Goal: Information Seeking & Learning: Understand process/instructions

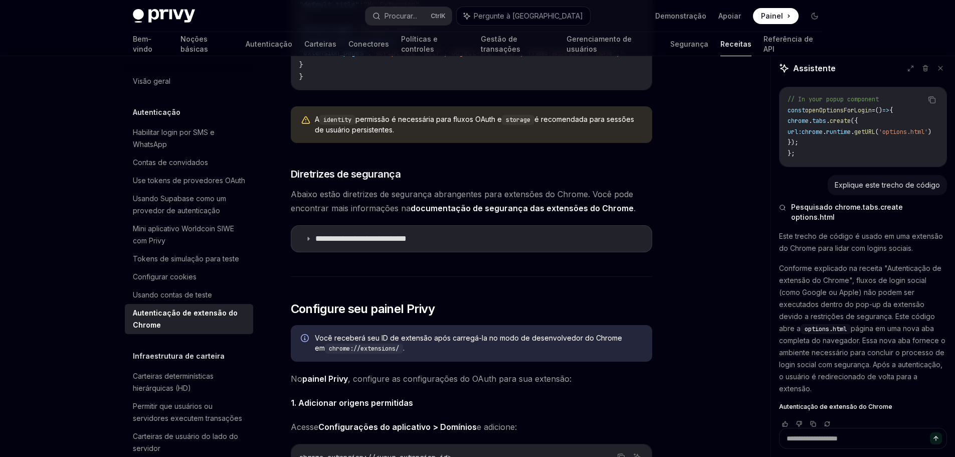
scroll to position [752, 0]
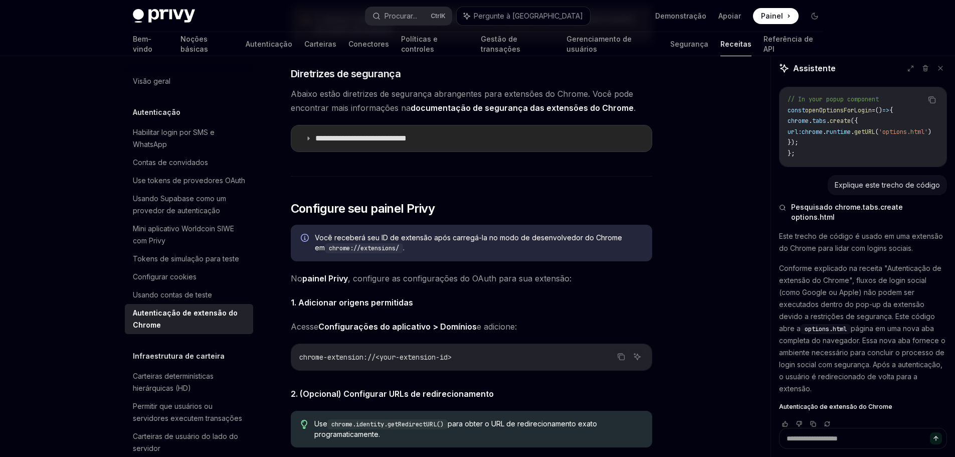
click at [579, 142] on summary "**********" at bounding box center [471, 138] width 360 height 26
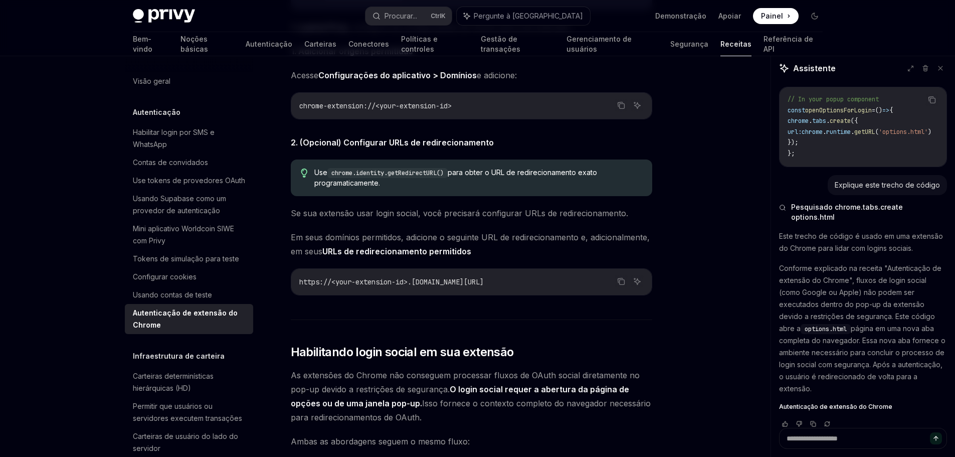
scroll to position [2256, 0]
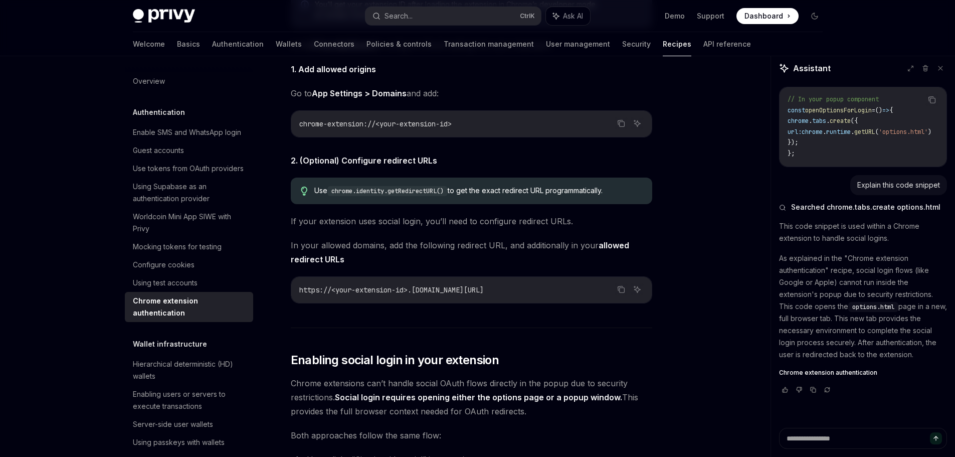
click at [682, 185] on div "**********" at bounding box center [478, 59] width 706 height 4518
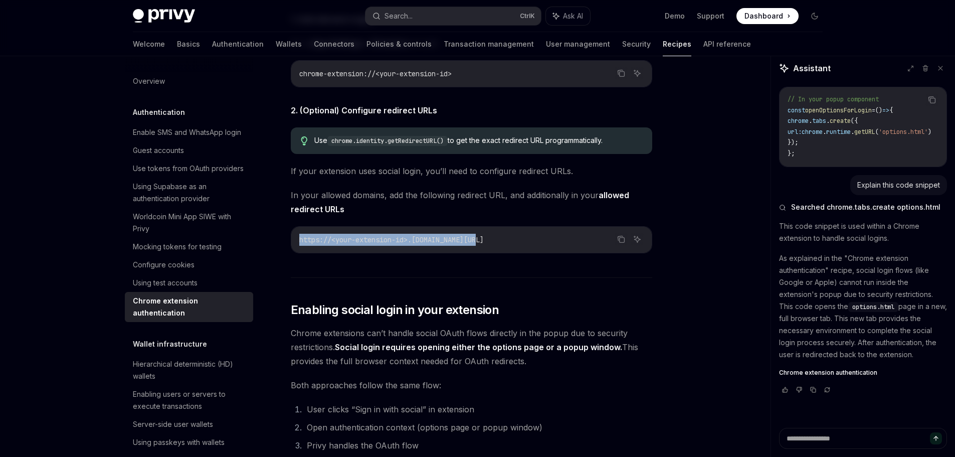
drag, startPoint x: 496, startPoint y: 255, endPoint x: 290, endPoint y: 255, distance: 206.0
click at [290, 255] on div "**********" at bounding box center [377, 19] width 553 height 4498
copy span "https://<your-extension-id>.chromiumapp.org/"
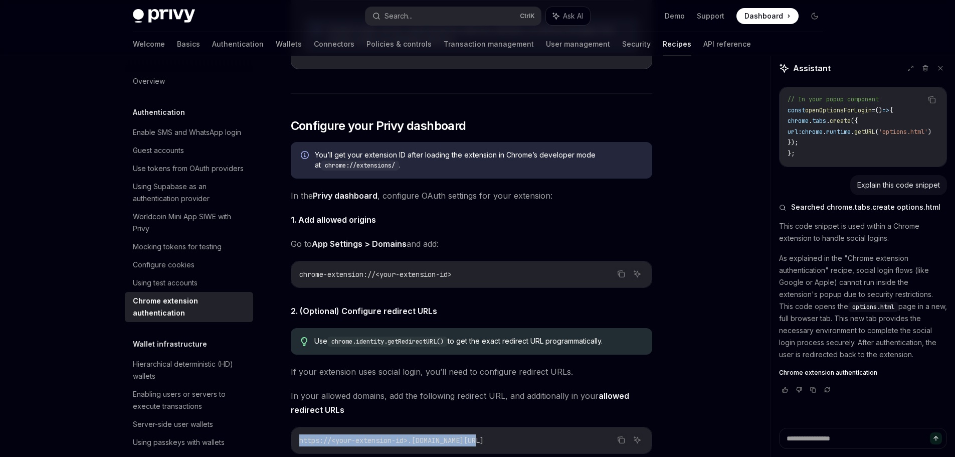
scroll to position [2206, 0]
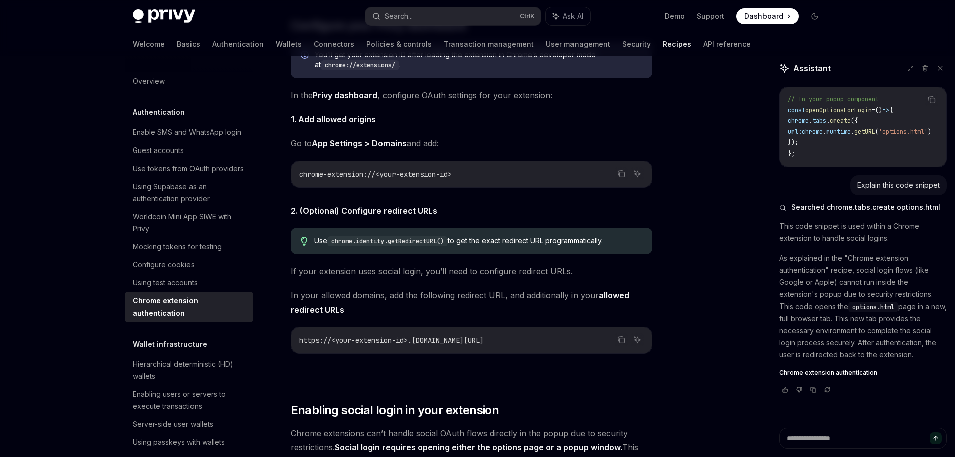
click at [689, 256] on div "**********" at bounding box center [478, 109] width 706 height 4518
click at [618, 343] on icon "Copy the contents from the code block" at bounding box center [621, 339] width 8 height 8
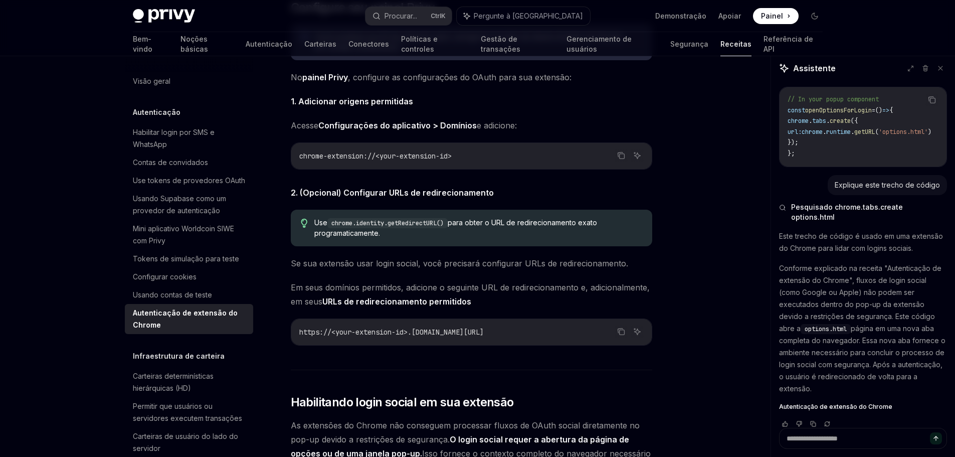
scroll to position [2306, 0]
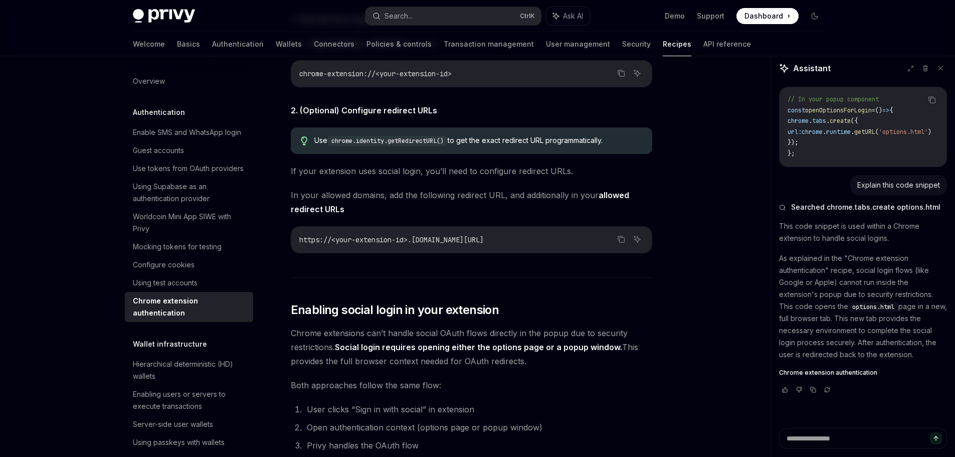
drag, startPoint x: 615, startPoint y: 156, endPoint x: 310, endPoint y: 157, distance: 304.8
click at [310, 154] on div "Use chrome.identity.getRedirectURL() to get the exact redirect URL programmatic…" at bounding box center [471, 140] width 361 height 27
copy div "Use chrome.identity.getRedirectURL() to get the exact redirect URL programmatic…"
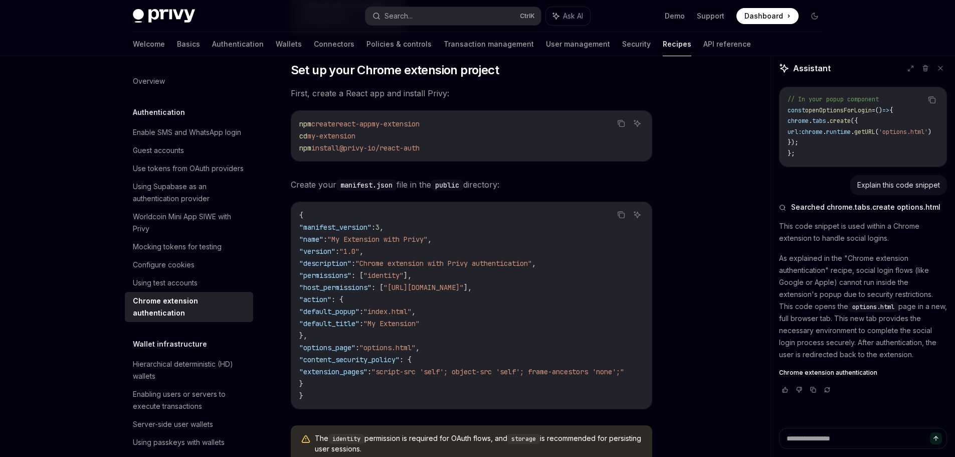
scroll to position [251, 0]
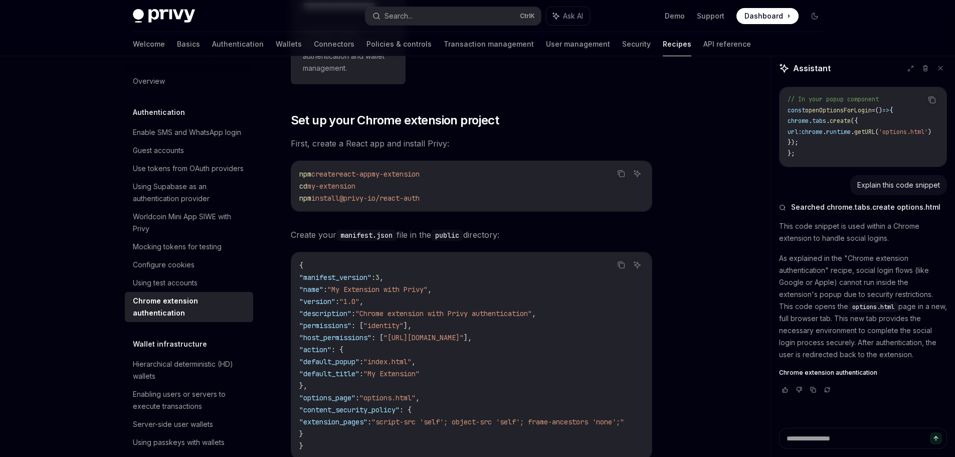
drag, startPoint x: 286, startPoint y: 111, endPoint x: 440, endPoint y: 199, distance: 177.3
copy div "Set up your Chrome extension project First, create a React app and install Priv…"
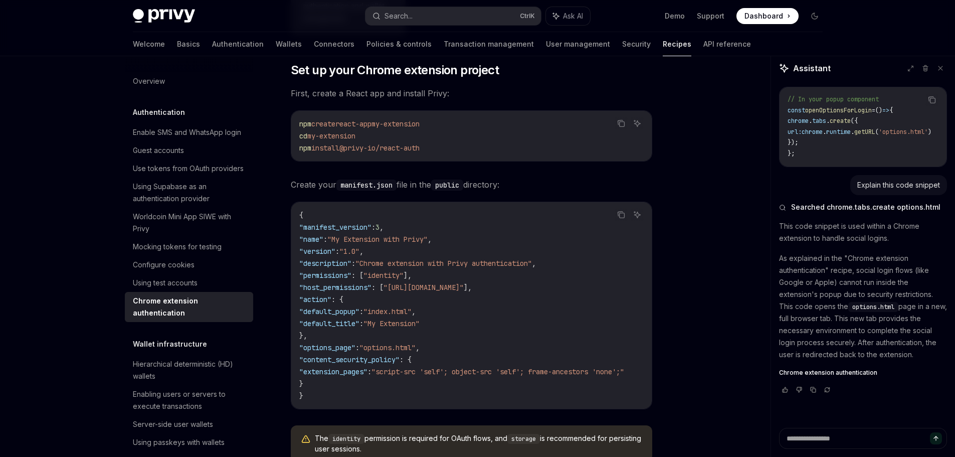
scroll to position [0, 0]
click at [466, 92] on span "First, create a React app and install Privy:" at bounding box center [471, 93] width 361 height 14
drag, startPoint x: 346, startPoint y: 93, endPoint x: 366, endPoint y: 92, distance: 20.1
click at [366, 92] on span "First, create a React app and install Privy:" at bounding box center [471, 93] width 361 height 14
copy span "React"
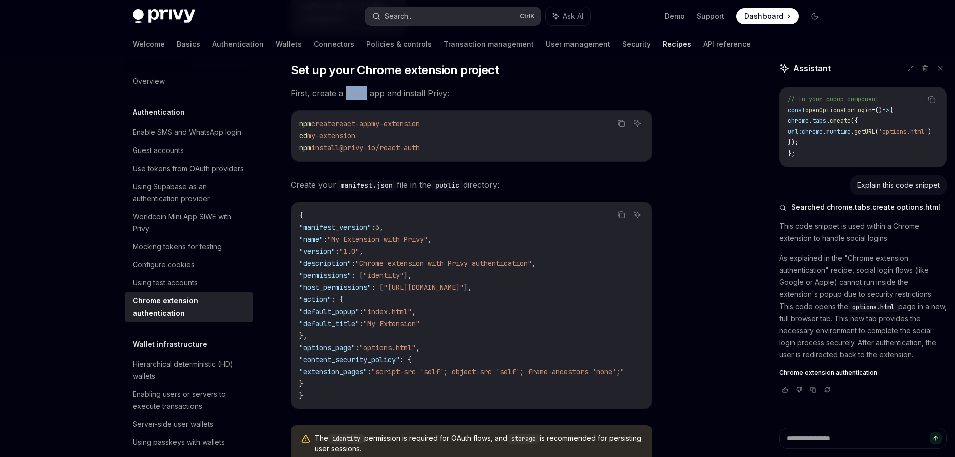
click at [438, 17] on button "Search... Ctrl K" at bounding box center [452, 16] width 175 height 18
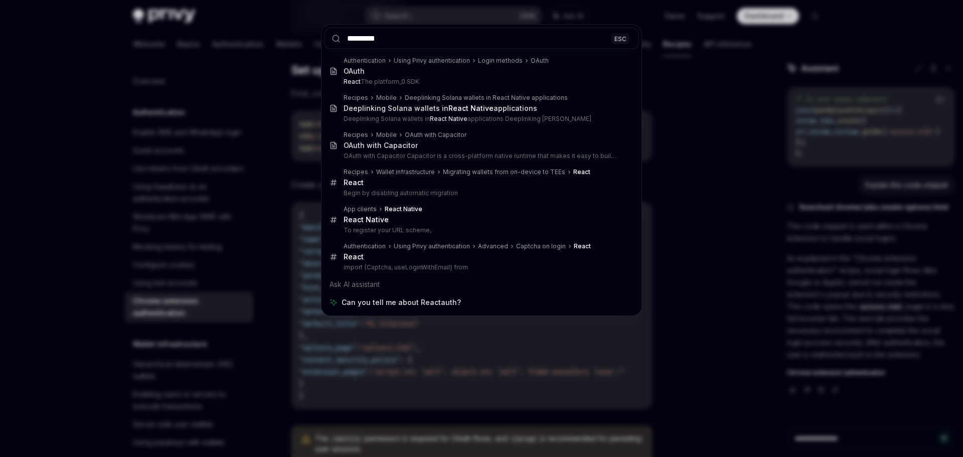
type input "*********"
click at [293, 63] on div "********* ESC Authentication Using Privy authentication Login methods OAuth OAu…" at bounding box center [481, 228] width 963 height 457
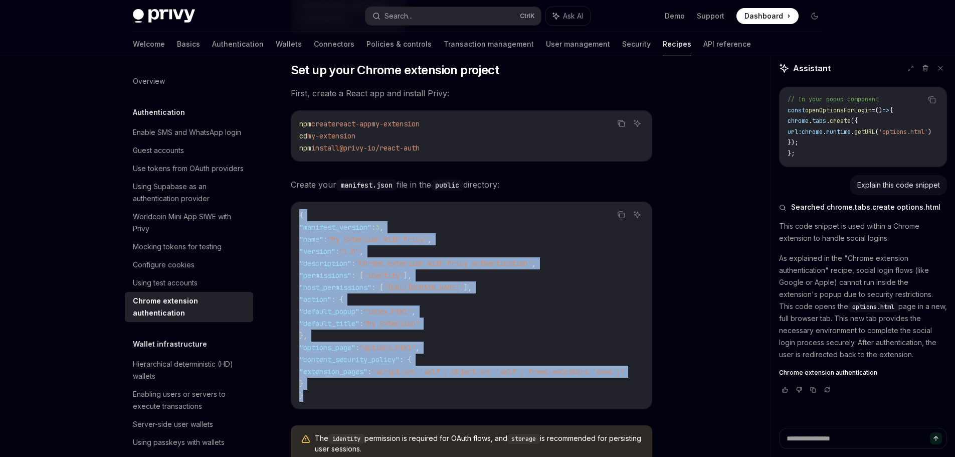
drag, startPoint x: 310, startPoint y: 398, endPoint x: 292, endPoint y: 208, distance: 190.4
click at [292, 208] on div "{ "manifest_version" : 3 , "name" : "My Extension with Privy" , "version" : "1.…" at bounding box center [471, 305] width 360 height 207
copy code "{ "manifest_version" : 3 , "name" : "My Extension with Privy" , "version" : "1.…"
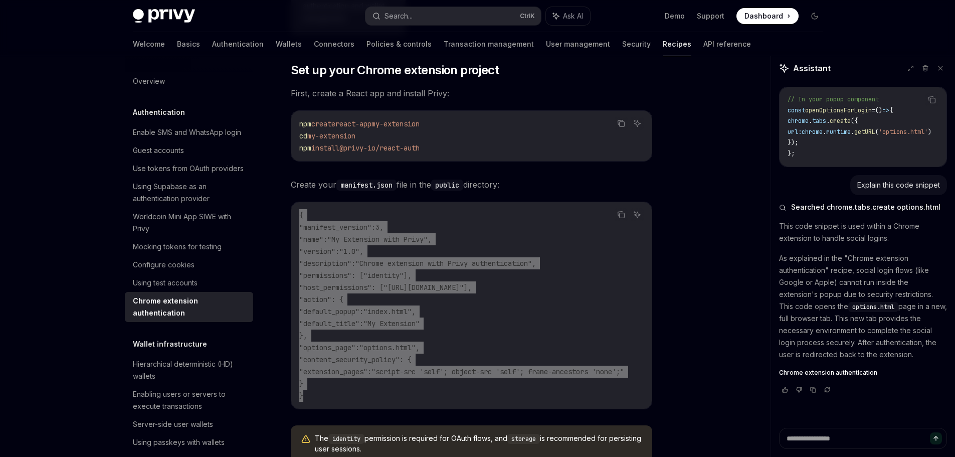
scroll to position [401, 0]
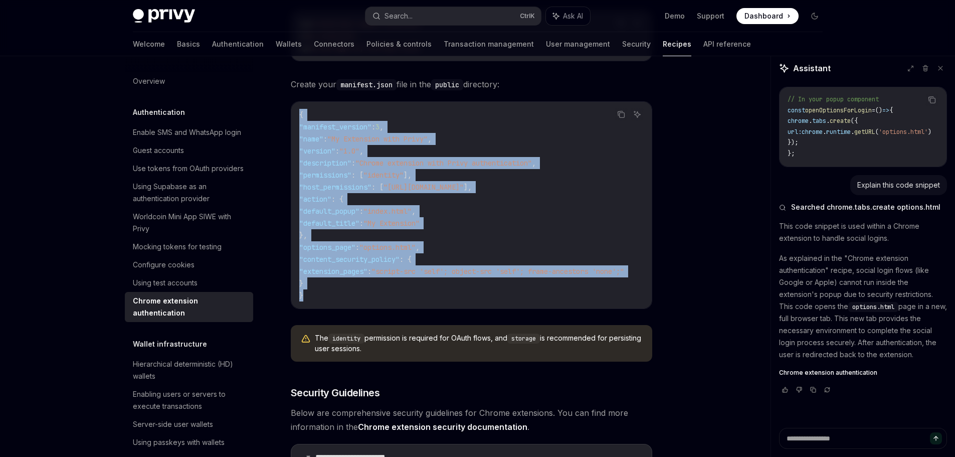
drag, startPoint x: 366, startPoint y: 348, endPoint x: 318, endPoint y: 338, distance: 49.1
click at [315, 338] on span "The identity permission is required for OAuth flows, and storage is recommended…" at bounding box center [478, 343] width 327 height 21
copy span "The identity permission is required for OAuth flows, and storage is recommended…"
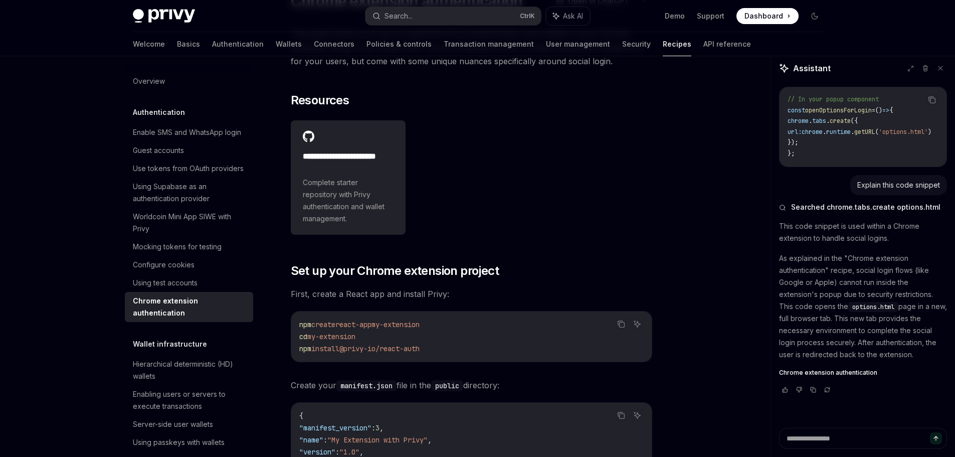
scroll to position [201, 0]
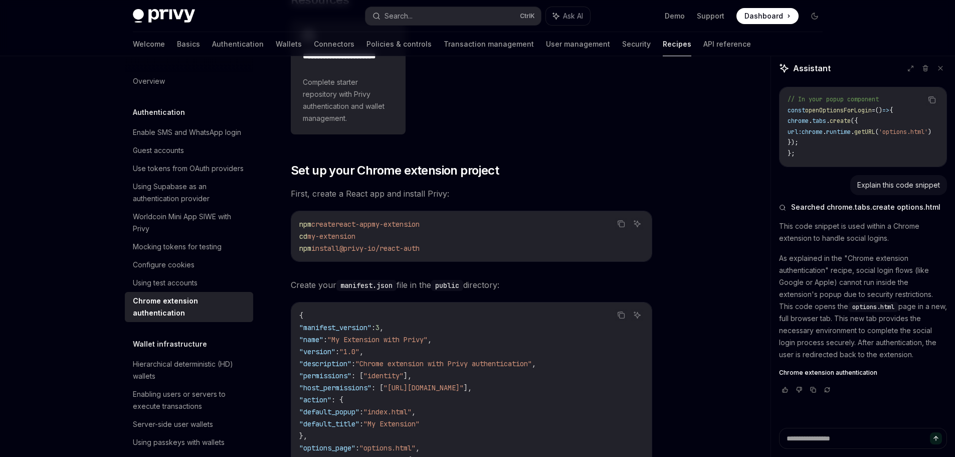
click at [571, 286] on span "Create your manifest.json file in the public directory:" at bounding box center [471, 285] width 361 height 14
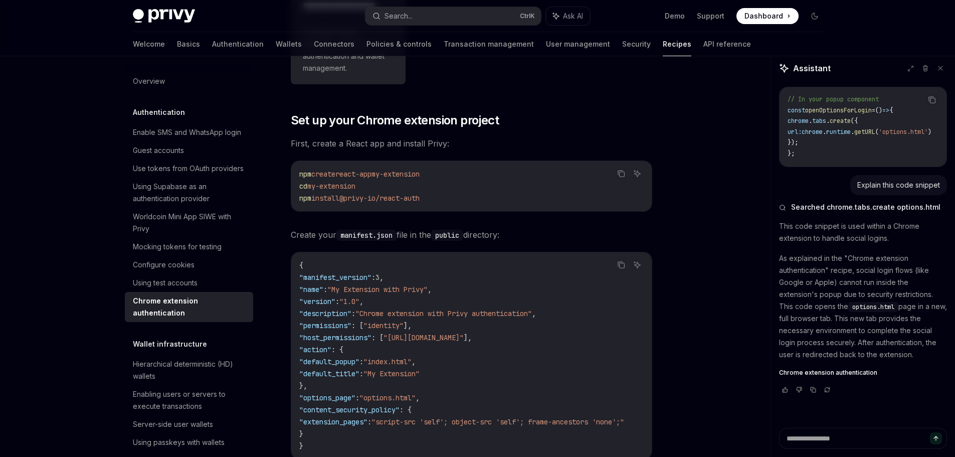
scroll to position [351, 0]
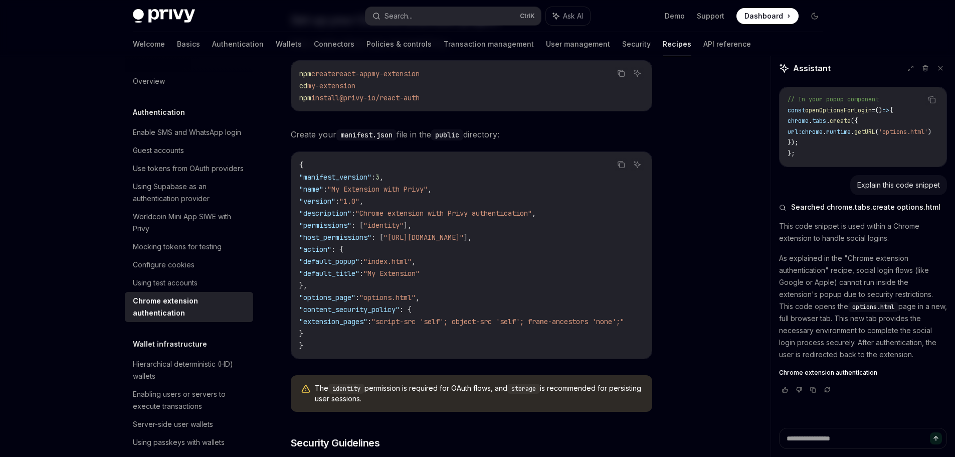
drag, startPoint x: 288, startPoint y: 115, endPoint x: 454, endPoint y: 406, distance: 335.0
copy div "Set up your Chrome extension project First, create a React app and install Priv…"
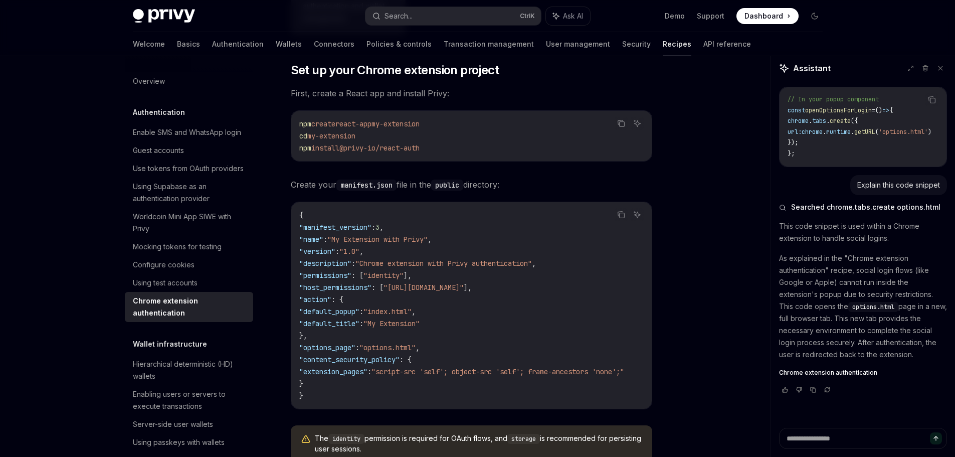
scroll to position [251, 0]
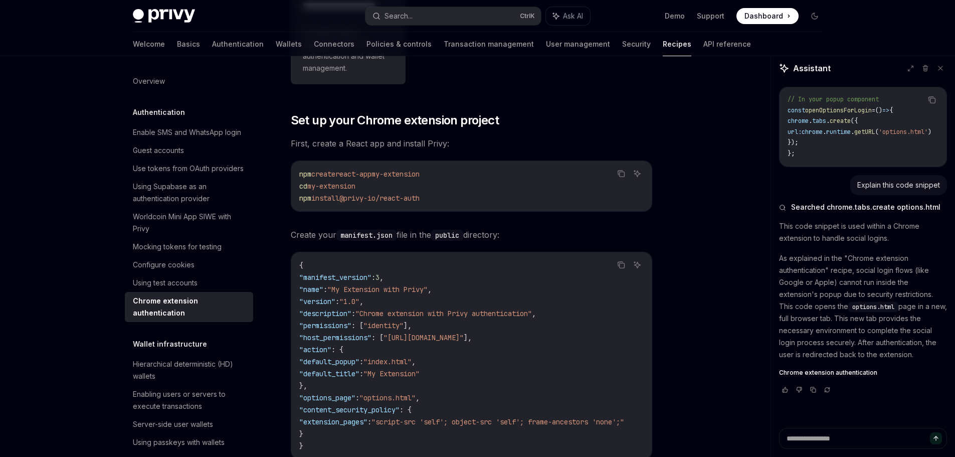
copy div "Set up your Chrome extension project First, create a React app and install Priv…"
click at [560, 231] on span "Create your manifest.json file in the public directory:" at bounding box center [471, 235] width 361 height 14
drag, startPoint x: 443, startPoint y: 199, endPoint x: 298, endPoint y: 198, distance: 144.4
click at [298, 198] on div "npm create react-app my-extension cd my-extension npm install @privy-io/react-a…" at bounding box center [471, 186] width 360 height 50
copy span "npm install @privy-io/react-auth"
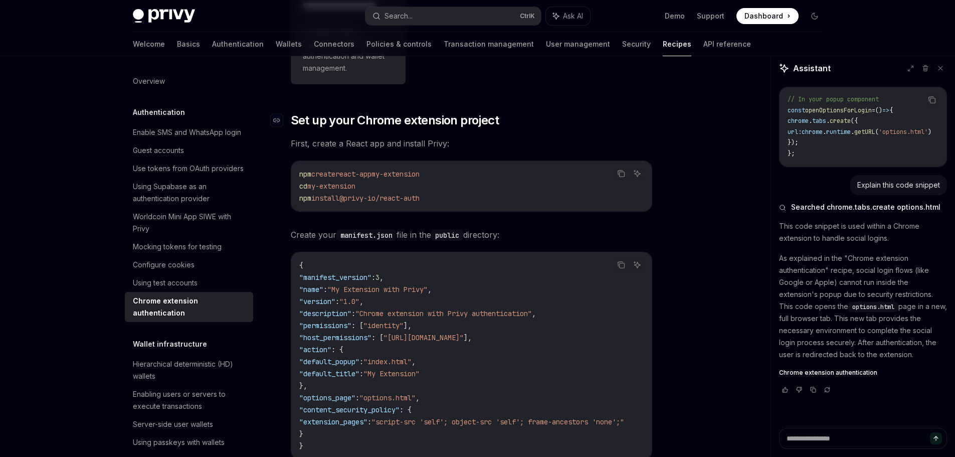
drag, startPoint x: 520, startPoint y: 88, endPoint x: 508, endPoint y: 116, distance: 30.3
drag, startPoint x: 432, startPoint y: 196, endPoint x: 297, endPoint y: 199, distance: 134.9
click at [297, 199] on div "npm create react-app my-extension cd my-extension npm install @privy-io/react-a…" at bounding box center [471, 186] width 360 height 50
copy span "npm install @privy-io/react-auth"
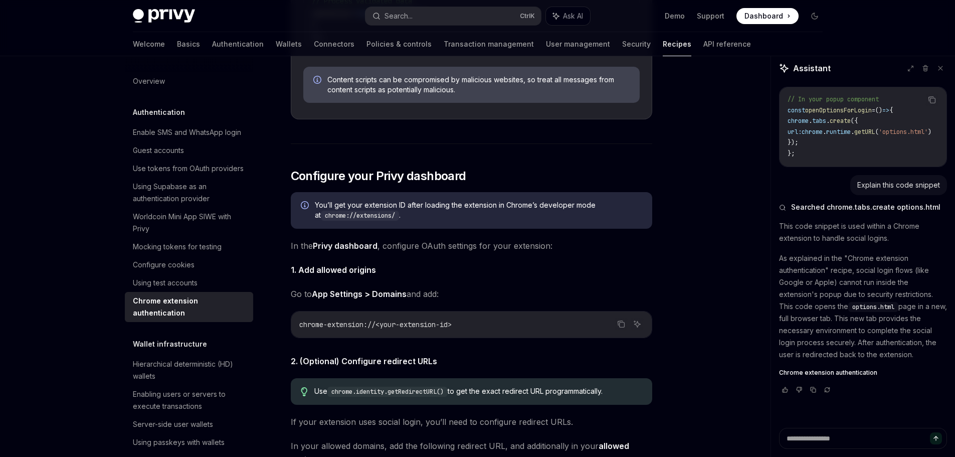
scroll to position [2156, 0]
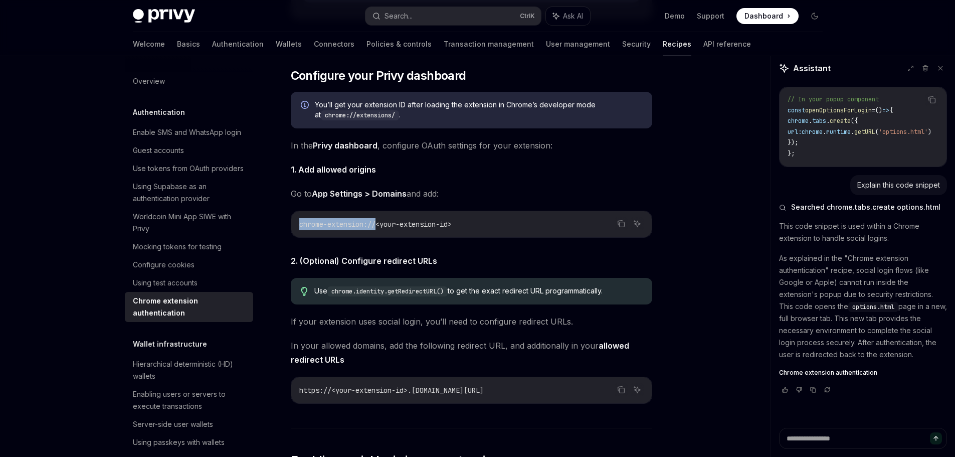
drag, startPoint x: 299, startPoint y: 240, endPoint x: 378, endPoint y: 240, distance: 79.2
click at [378, 229] on span "chrome-extension://<your-extension-id>" at bounding box center [375, 224] width 152 height 9
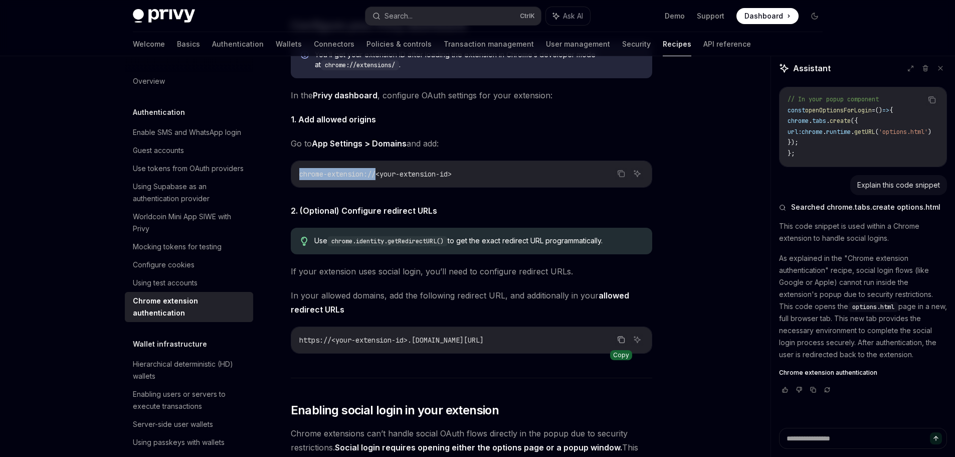
click at [618, 341] on icon "Copy the contents from the code block" at bounding box center [620, 338] width 5 height 5
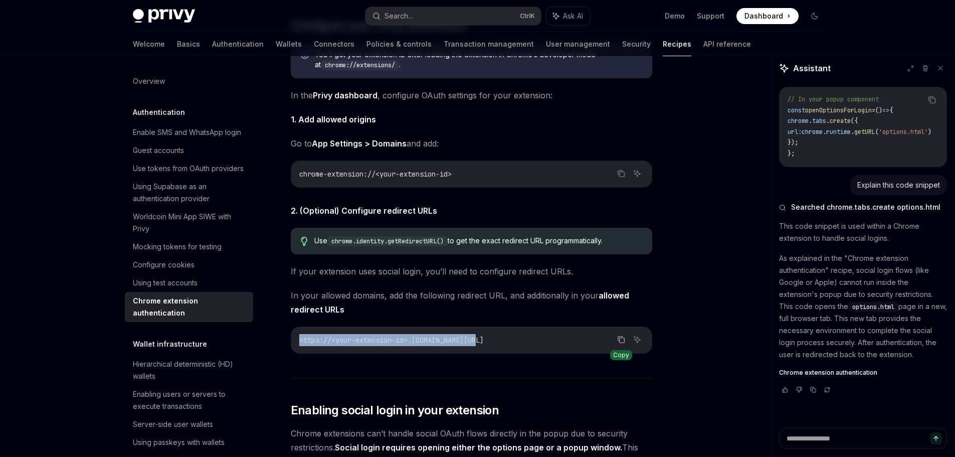
drag, startPoint x: 489, startPoint y: 354, endPoint x: 293, endPoint y: 348, distance: 196.6
click at [293, 348] on div "https://<your-extension-id>.chromiumapp.org/" at bounding box center [471, 340] width 360 height 26
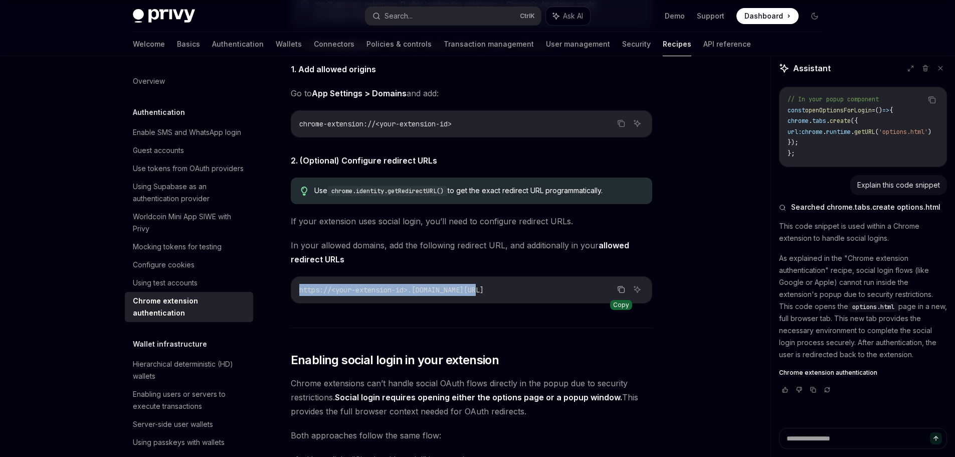
drag, startPoint x: 725, startPoint y: 282, endPoint x: 719, endPoint y: 283, distance: 5.5
click at [725, 282] on div "**********" at bounding box center [478, 59] width 706 height 4518
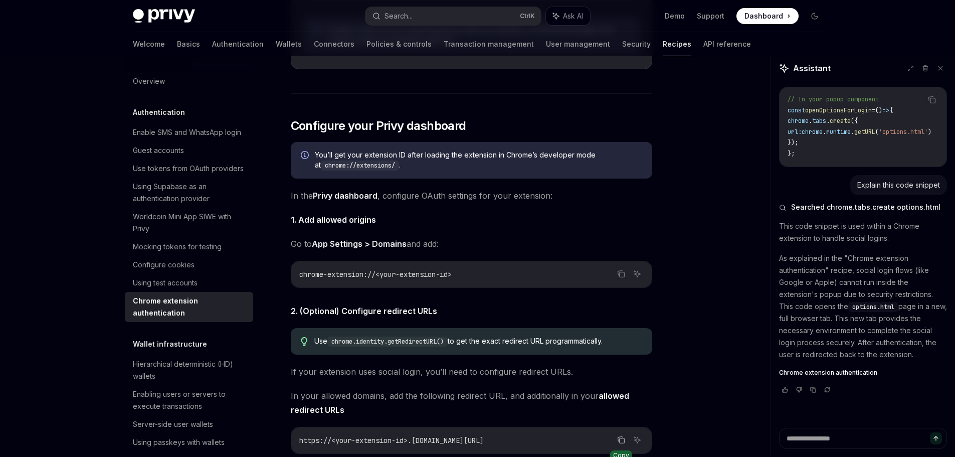
scroll to position [2156, 0]
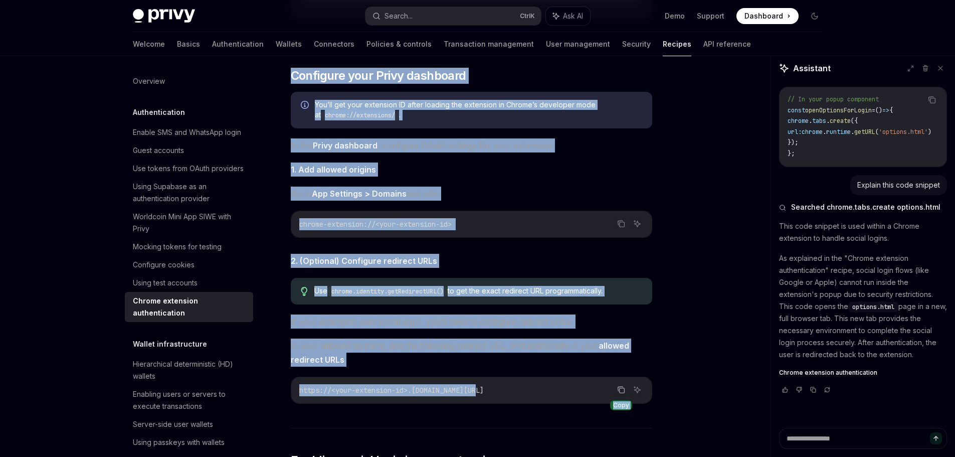
drag, startPoint x: 295, startPoint y: 86, endPoint x: 533, endPoint y: 403, distance: 396.2
click at [531, 403] on div "**********" at bounding box center [471, 120] width 361 height 4299
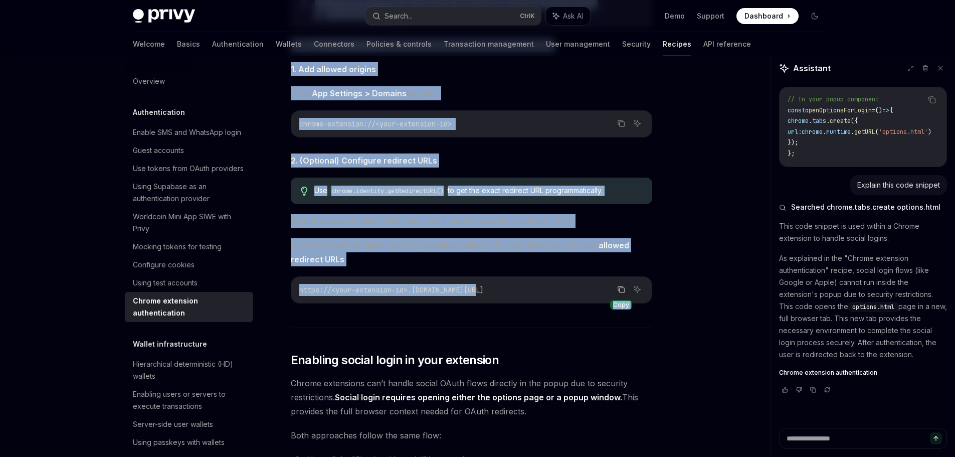
scroll to position [2206, 0]
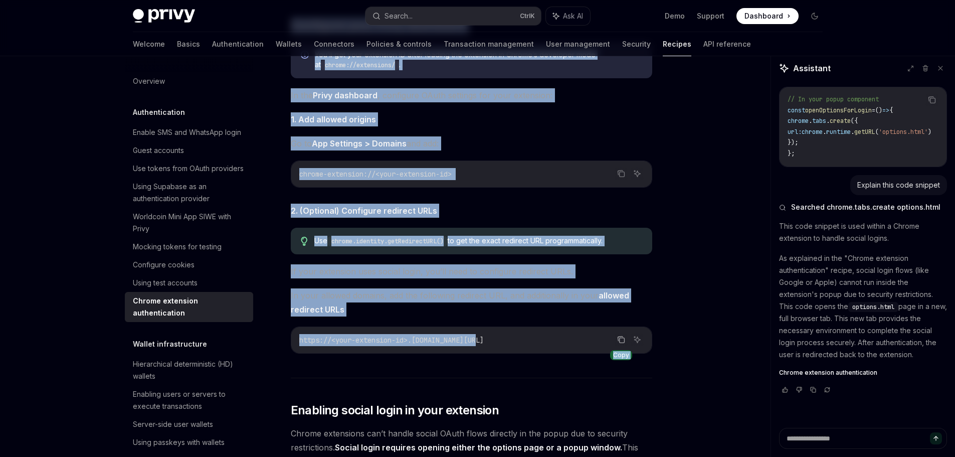
click at [470, 210] on div "**********" at bounding box center [471, 70] width 361 height 4299
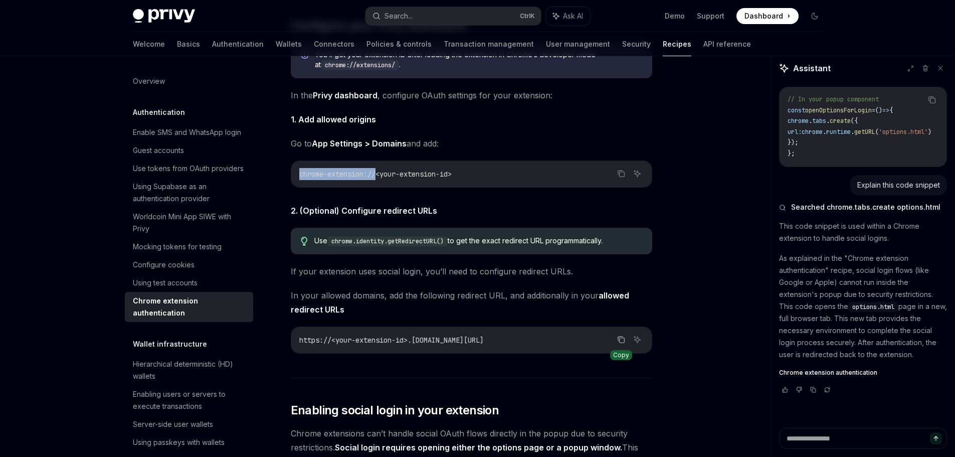
drag, startPoint x: 299, startPoint y: 188, endPoint x: 379, endPoint y: 186, distance: 80.2
click at [379, 178] on span "chrome-extension://<your-extension-id>" at bounding box center [375, 173] width 152 height 9
click at [620, 218] on span "2. (Optional) Configure redirect URLs" at bounding box center [471, 211] width 361 height 14
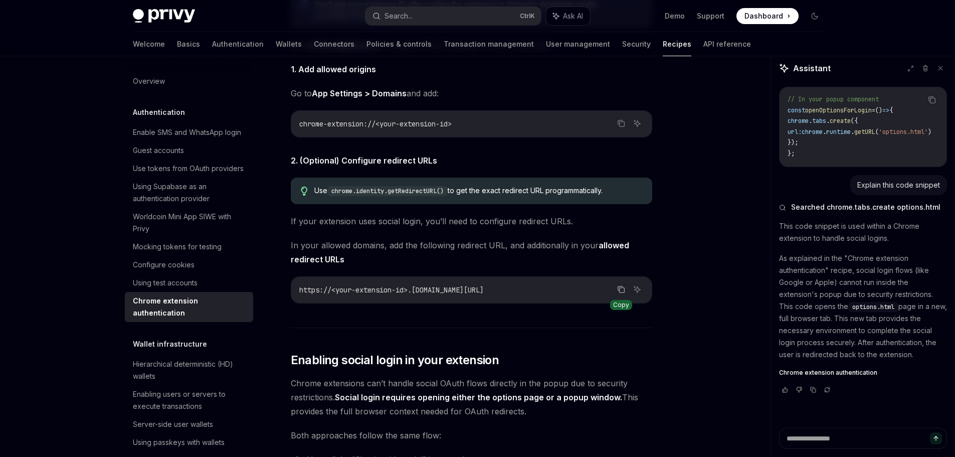
scroll to position [2306, 0]
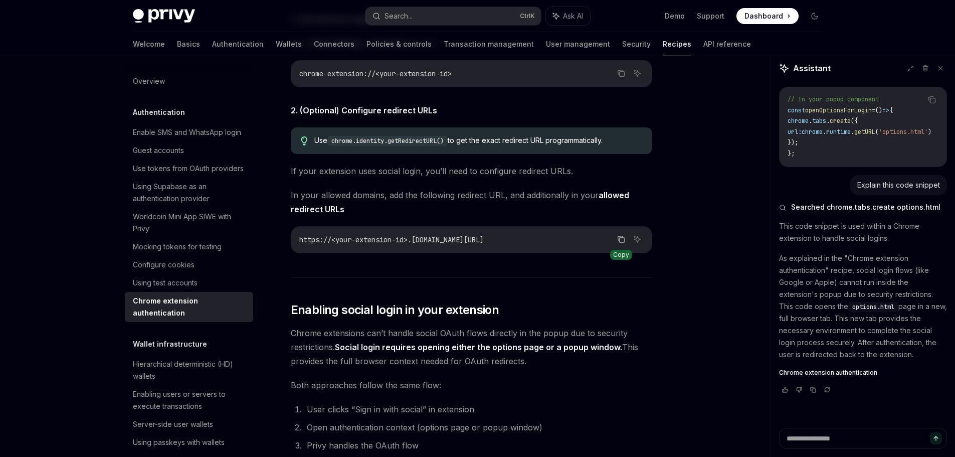
drag, startPoint x: 315, startPoint y: 154, endPoint x: 620, endPoint y: 161, distance: 304.9
click at [620, 146] on div "Use chrome.identity.getRedirectURL() to get the exact redirect URL programmatic…" at bounding box center [477, 140] width 327 height 11
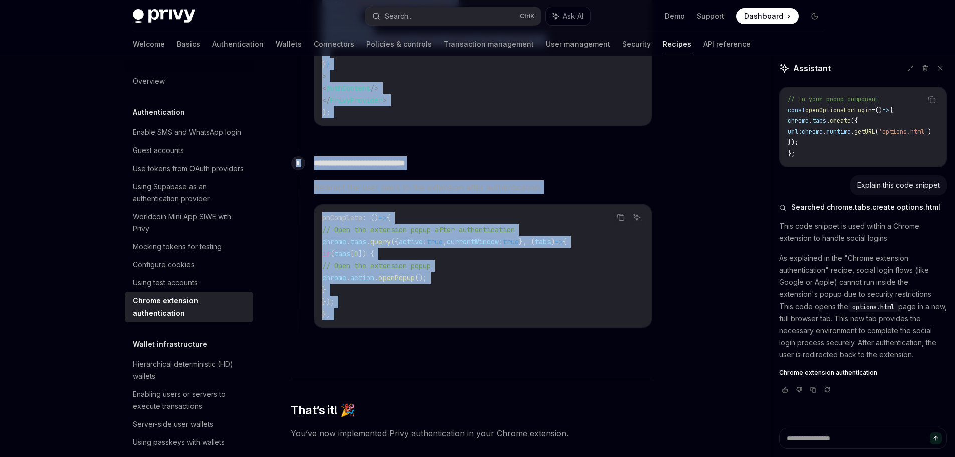
scroll to position [3760, 0]
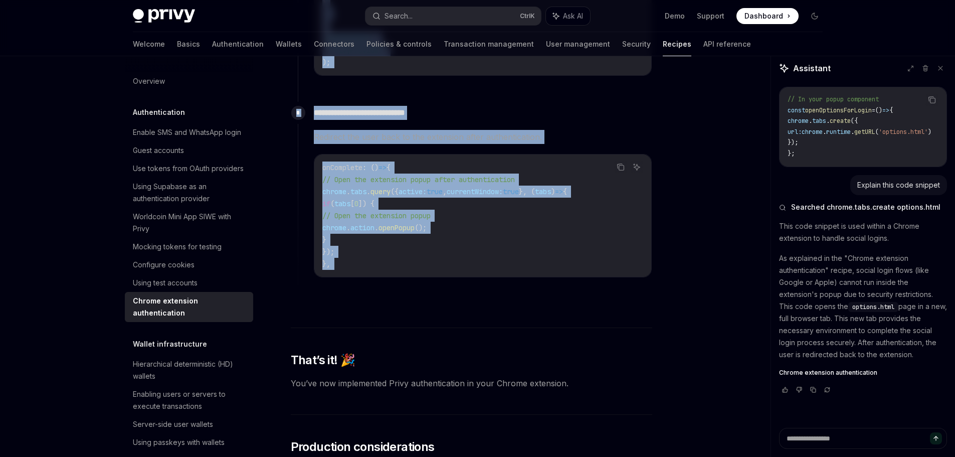
drag, startPoint x: 291, startPoint y: 174, endPoint x: 395, endPoint y: 286, distance: 152.9
click at [592, 144] on span "Redirect the user back to the extension after authentication." at bounding box center [483, 137] width 338 height 14
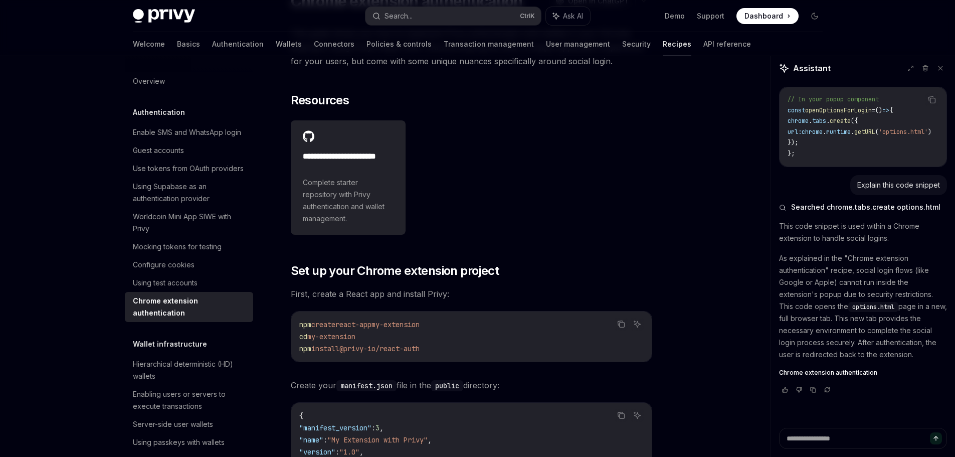
scroll to position [0, 0]
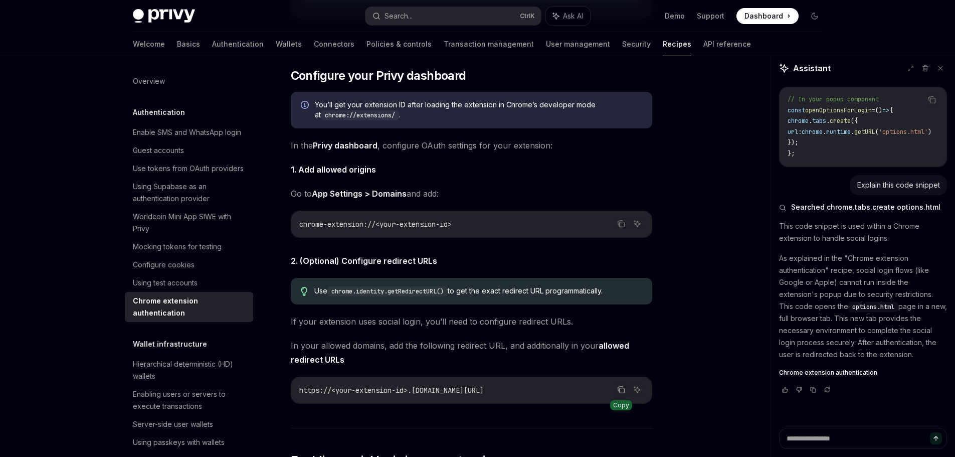
scroll to position [2106, 0]
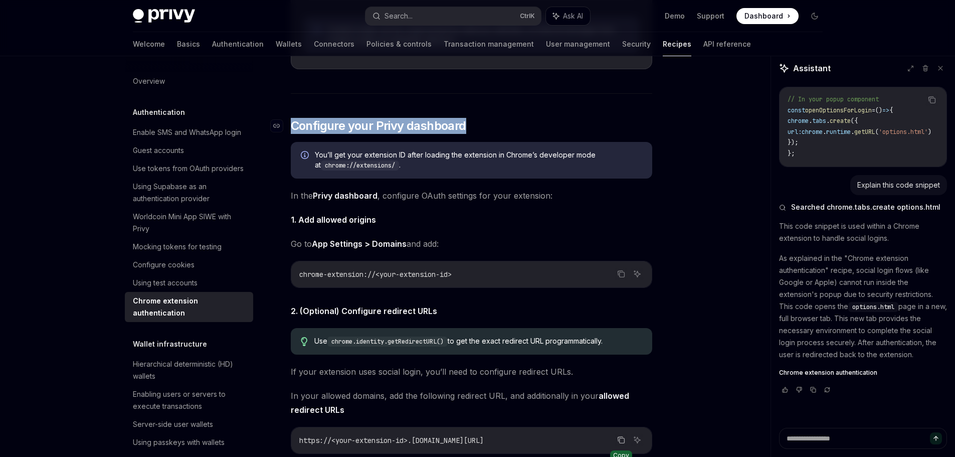
drag, startPoint x: 458, startPoint y: 141, endPoint x: 293, endPoint y: 140, distance: 164.9
click at [293, 134] on h2 "​ Configure your Privy dashboard" at bounding box center [471, 126] width 361 height 16
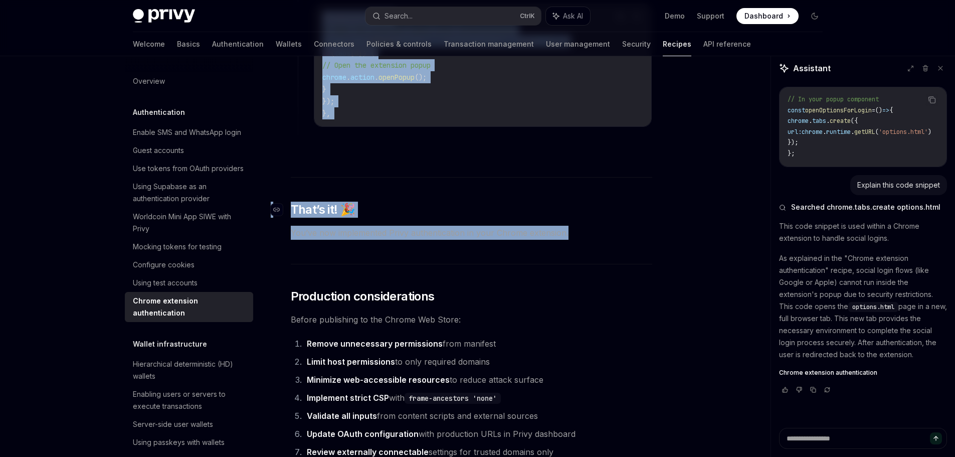
scroll to position [3810, 0]
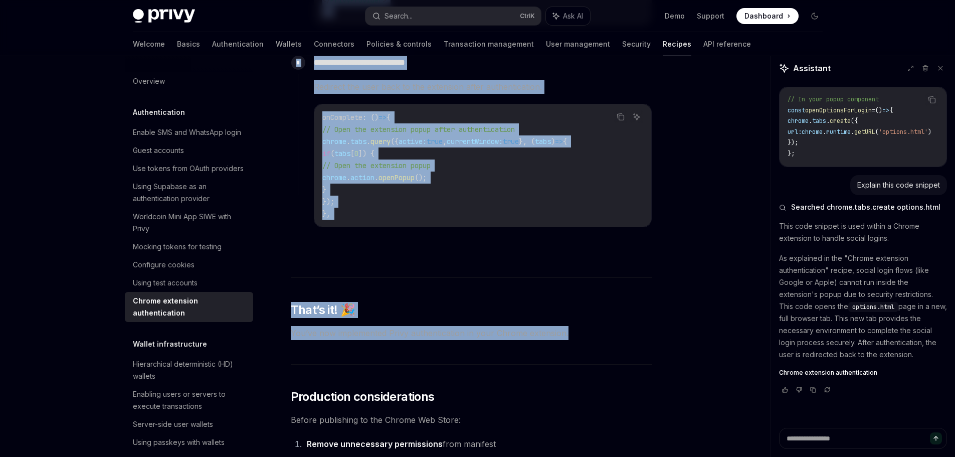
drag, startPoint x: 289, startPoint y: 117, endPoint x: 409, endPoint y: 234, distance: 167.7
click at [646, 243] on div "**********" at bounding box center [475, 148] width 354 height 192
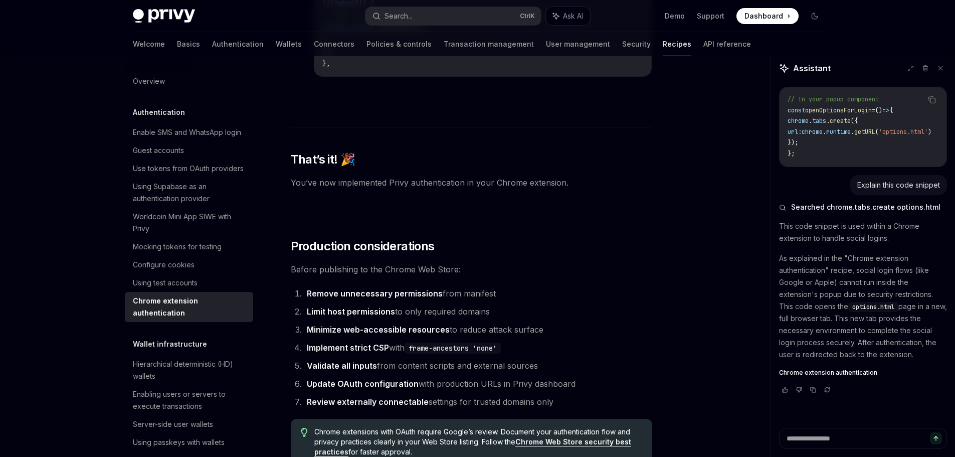
scroll to position [4061, 0]
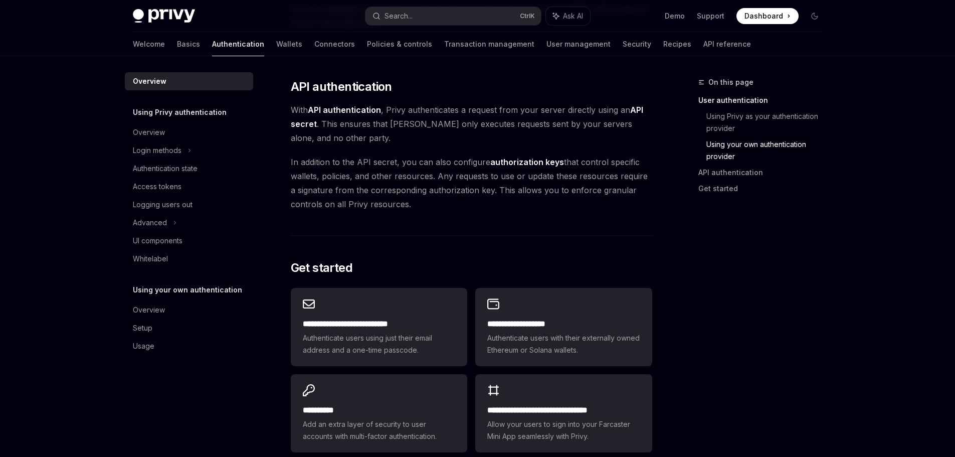
scroll to position [802, 0]
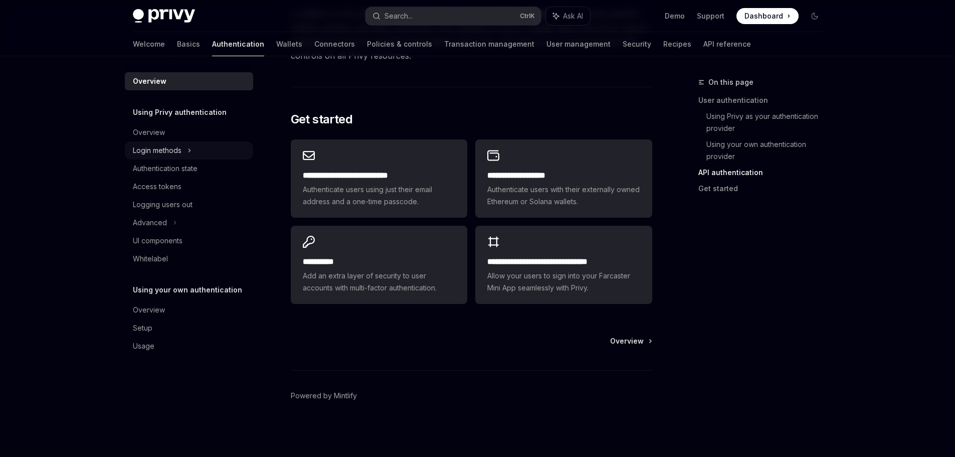
click at [186, 153] on div "Login methods" at bounding box center [189, 150] width 128 height 18
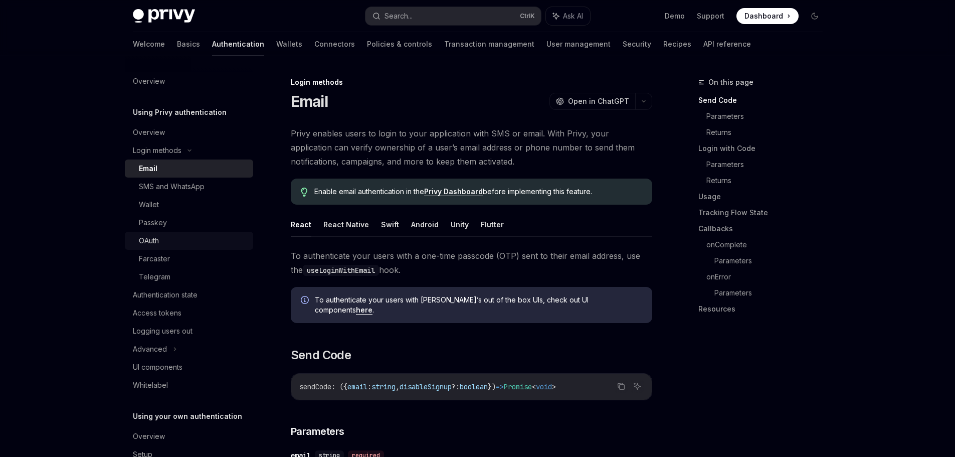
click at [178, 241] on div "OAuth" at bounding box center [193, 241] width 108 height 12
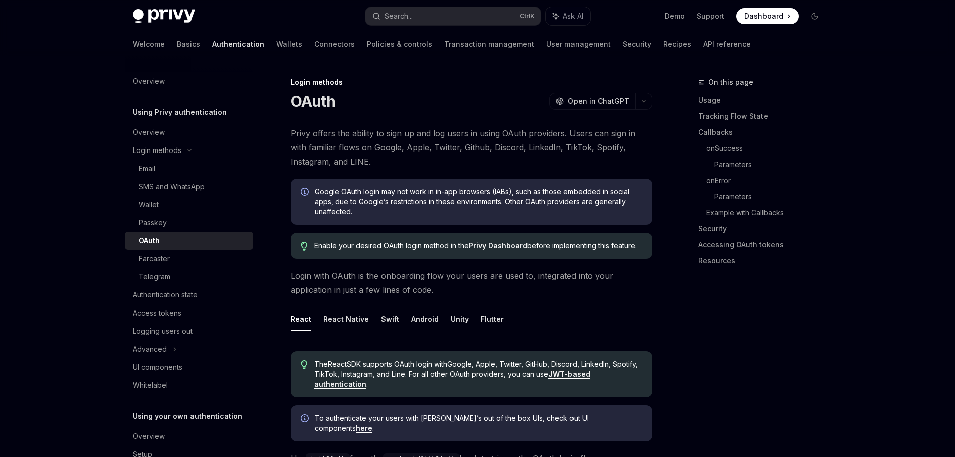
type textarea "*"
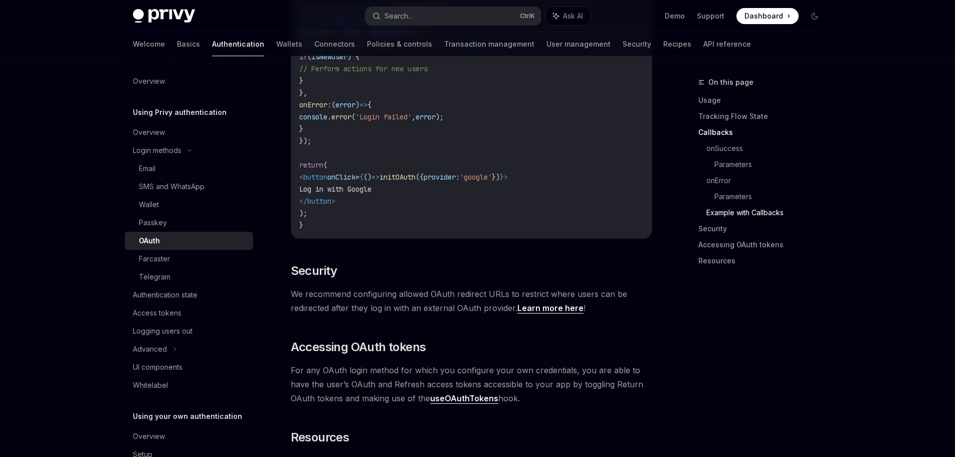
scroll to position [2055, 0]
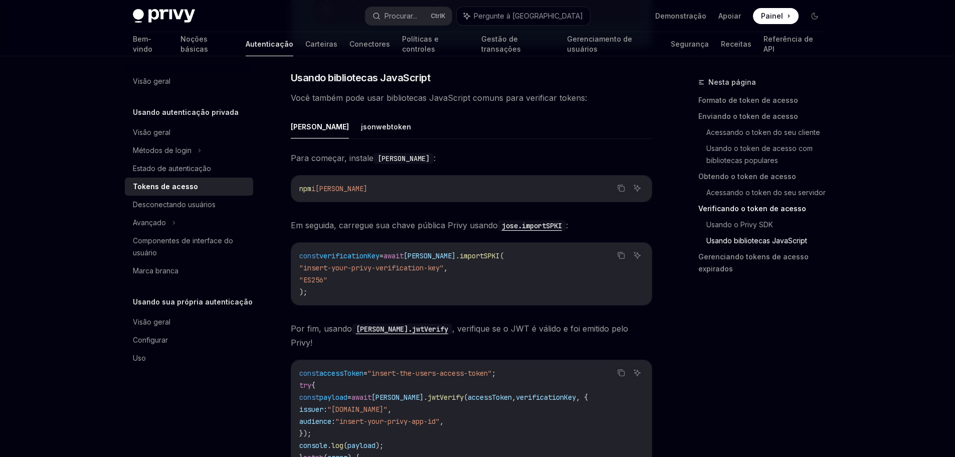
scroll to position [2172, 0]
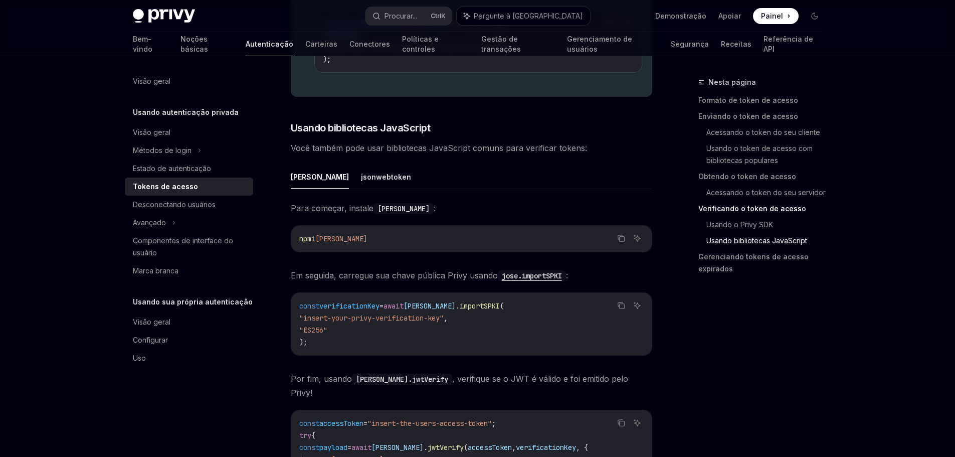
click at [450, 215] on span "Para começar, instale jose :" at bounding box center [471, 208] width 361 height 14
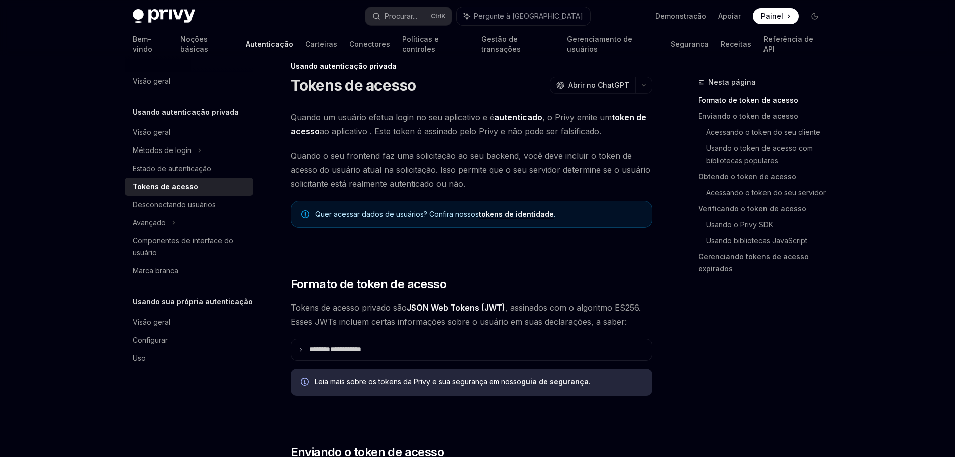
scroll to position [0, 0]
